Goal: Transaction & Acquisition: Purchase product/service

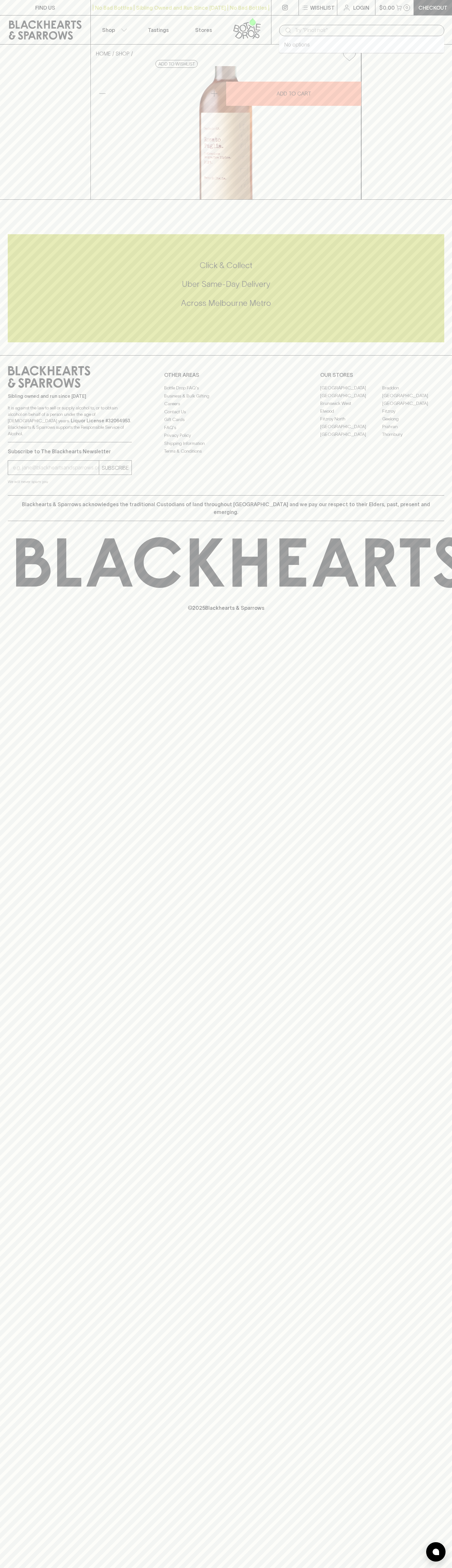
click at [341, 28] on input "text" at bounding box center [367, 30] width 144 height 11
click at [424, 767] on div "FIND US | No Bad Bottles | Sibling Owned and Run Since [DATE] | No Bad Bottles …" at bounding box center [226, 784] width 452 height 1568
click at [340, 1568] on html "FIND US | No Bad Bottles | Sibling Owned and Run Since [DATE] | No Bad Bottles …" at bounding box center [226, 784] width 452 height 1568
click at [14, 971] on div "FIND US | No Bad Bottles | Sibling Owned and Run Since [DATE] | No Bad Bottles …" at bounding box center [226, 784] width 452 height 1568
